Goal: Transaction & Acquisition: Purchase product/service

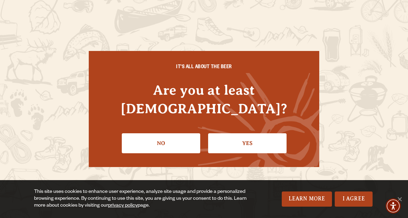
click at [251, 134] on link "Yes" at bounding box center [247, 143] width 78 height 20
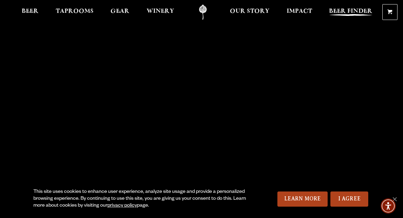
click at [353, 12] on span "Beer Finder" at bounding box center [350, 12] width 43 height 6
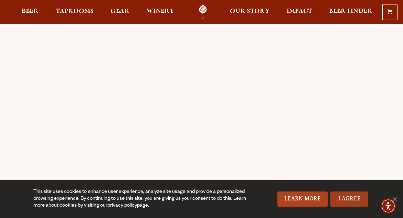
click at [356, 201] on link "I Agree" at bounding box center [349, 198] width 38 height 15
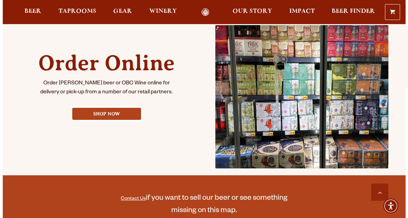
scroll to position [310, 0]
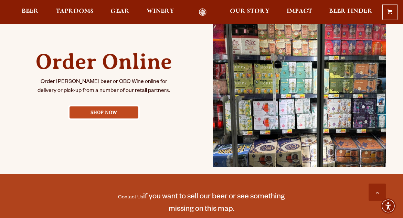
click at [102, 111] on link "Shop Now" at bounding box center [103, 112] width 69 height 12
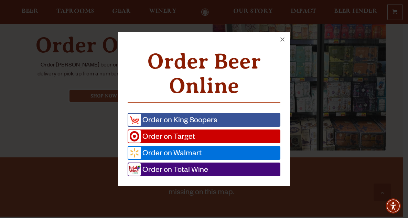
scroll to position [326, 0]
click at [283, 36] on button "×" at bounding box center [282, 39] width 15 height 15
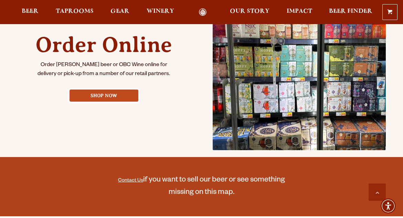
click at [107, 98] on link "Shop Now" at bounding box center [103, 95] width 69 height 12
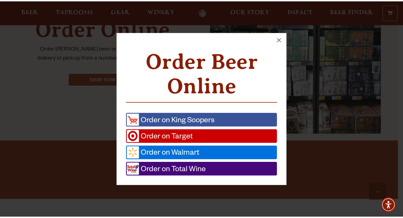
scroll to position [343, 0]
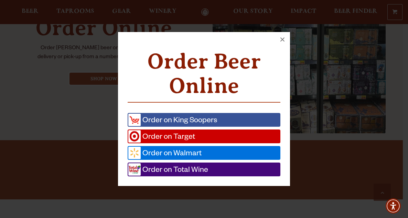
click at [173, 152] on span "Order on Walmart" at bounding box center [171, 153] width 61 height 12
click at [282, 37] on button "×" at bounding box center [282, 39] width 15 height 15
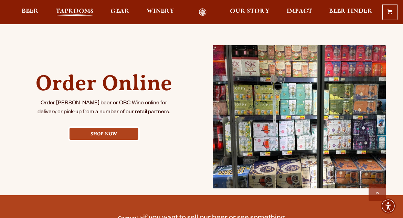
scroll to position [286, 0]
